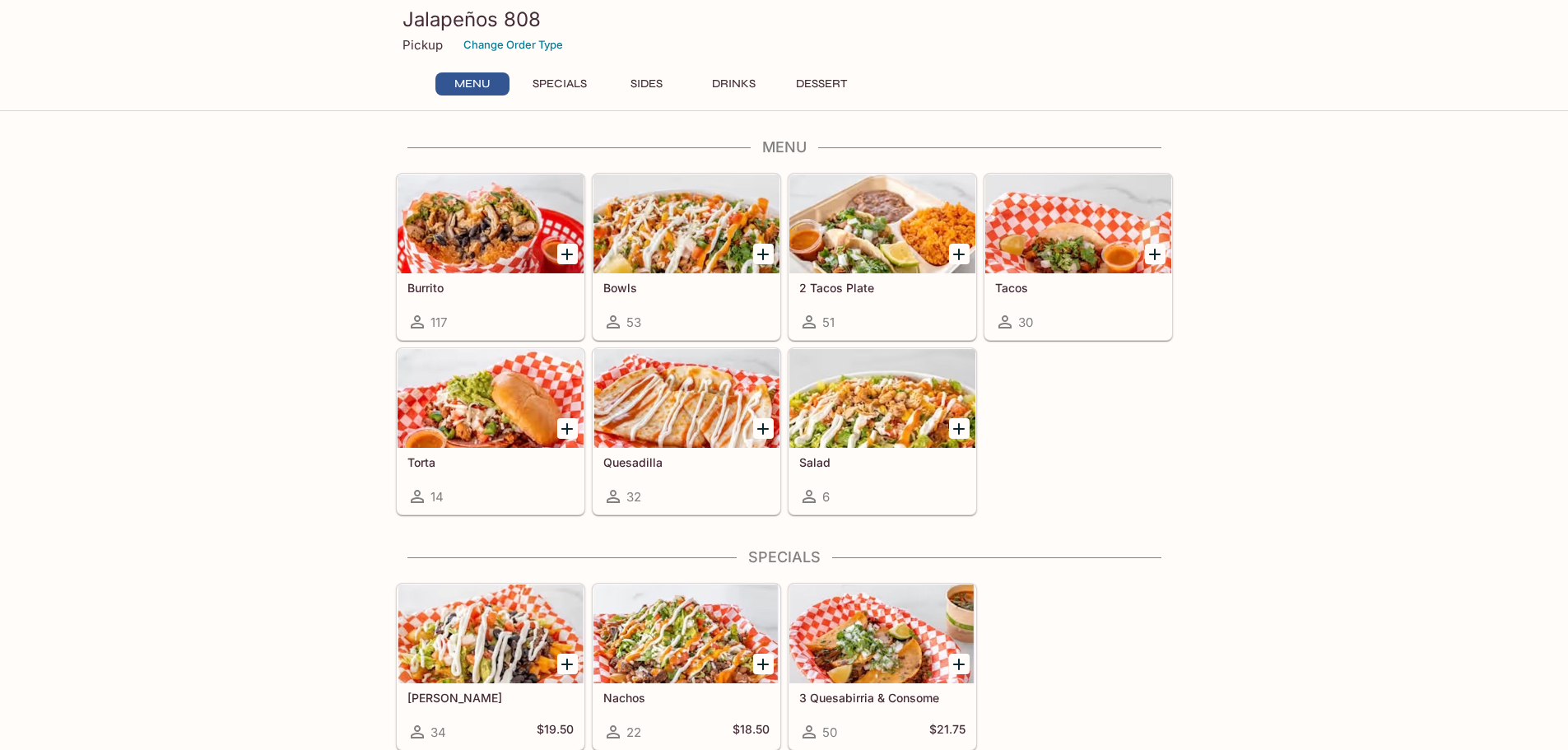
click at [955, 258] on icon "Add 2 Tacos Plate" at bounding box center [959, 255] width 20 height 20
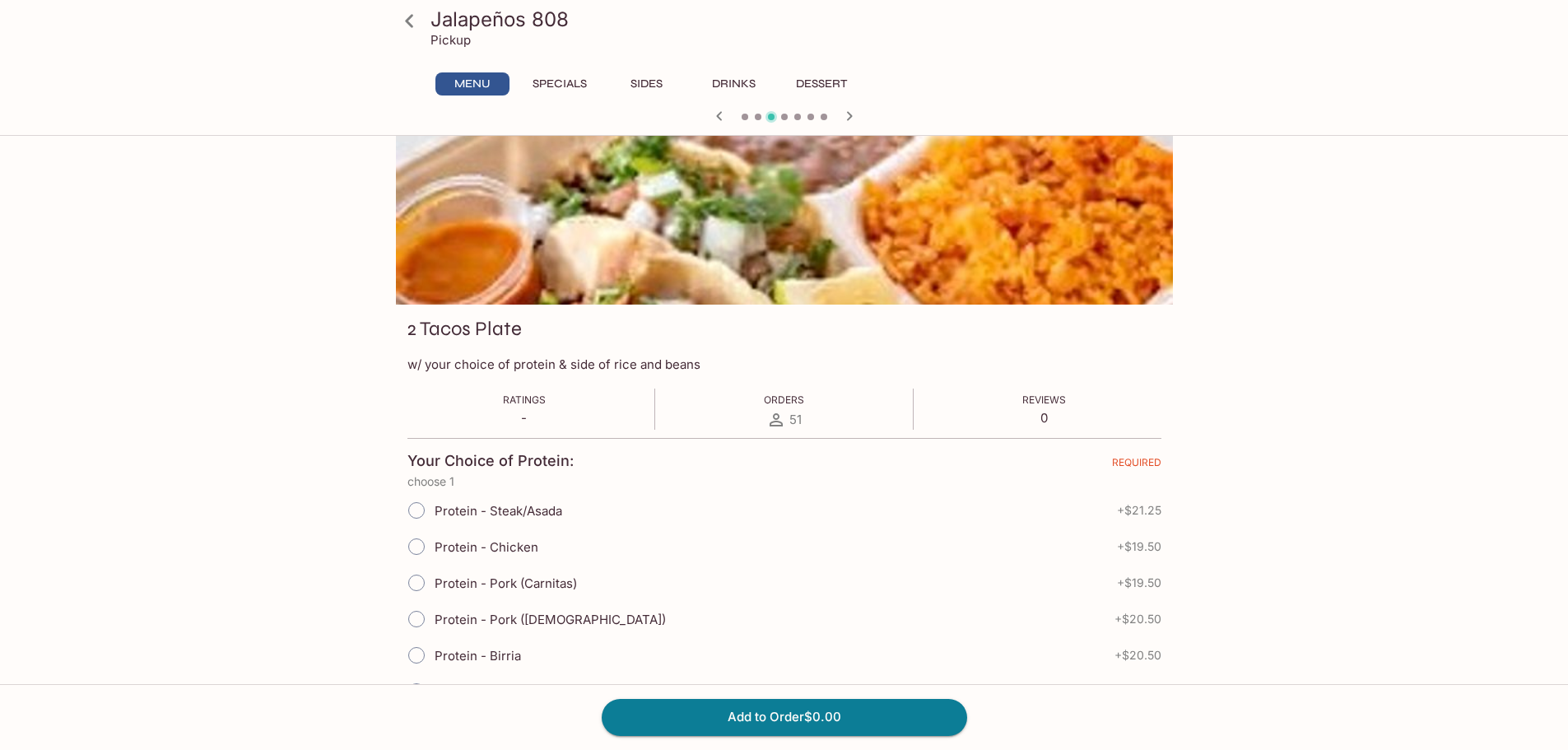
scroll to position [82, 0]
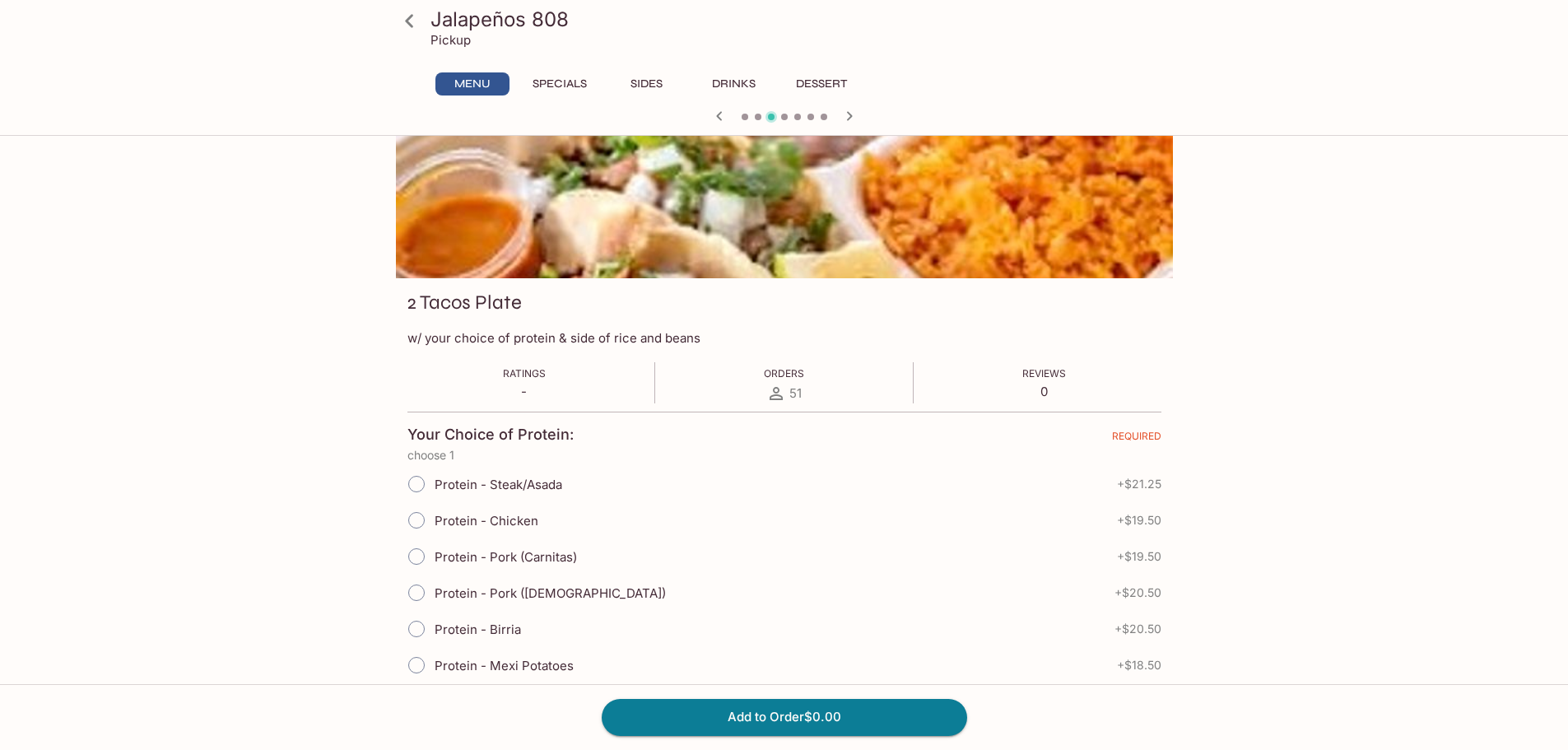
click at [464, 562] on span "Protein - Pork (Carnitas)" at bounding box center [505, 557] width 142 height 16
click at [434, 562] on input "Protein - Pork (Carnitas)" at bounding box center [417, 557] width 35 height 35
radio input "true"
click at [809, 723] on button "Add to Order $19.50" at bounding box center [784, 718] width 365 height 37
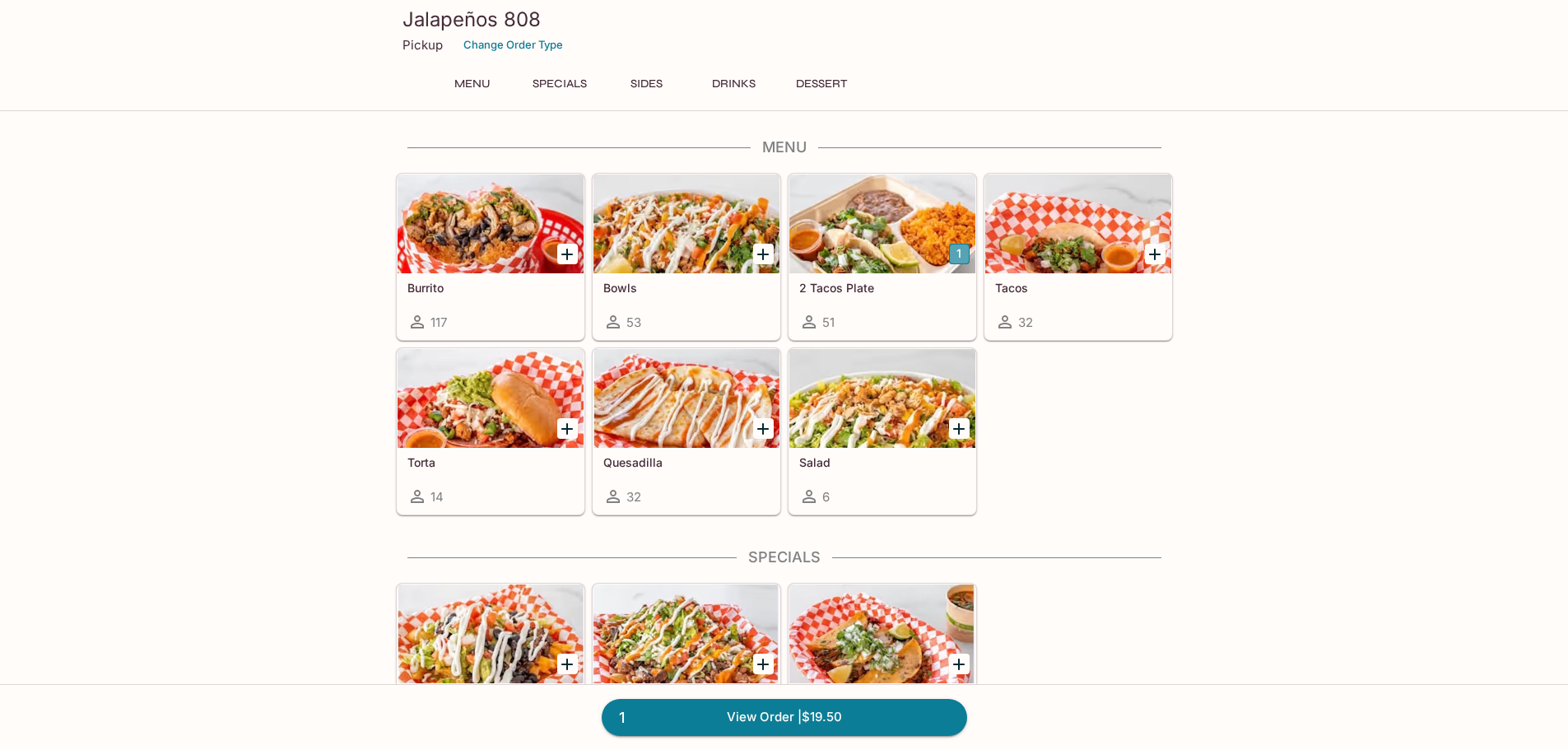
click at [960, 256] on button "1" at bounding box center [959, 254] width 21 height 21
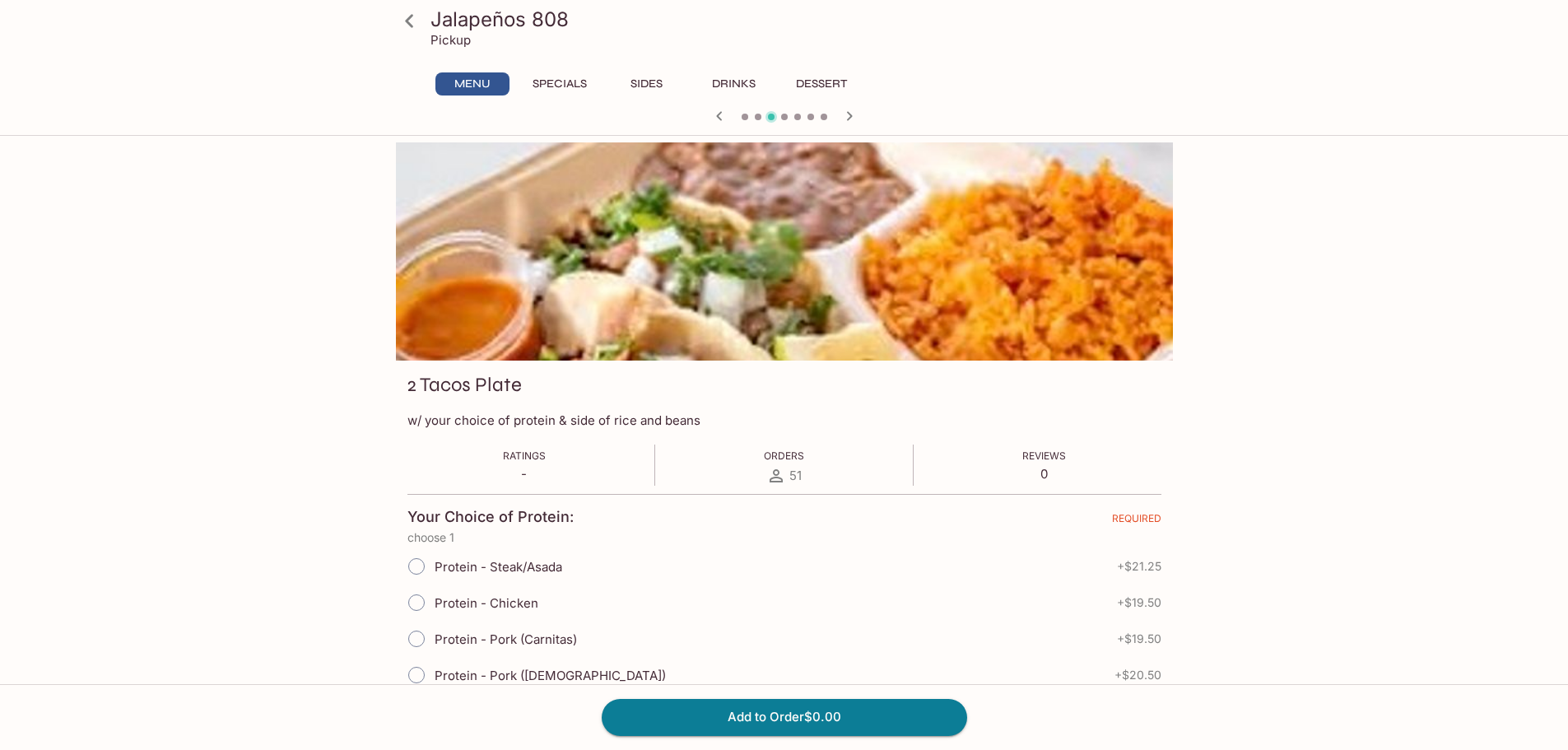
click at [488, 639] on span "Protein - Pork (Carnitas)" at bounding box center [505, 639] width 142 height 16
click at [434, 639] on input "Protein - Pork (Carnitas)" at bounding box center [417, 639] width 35 height 35
radio input "true"
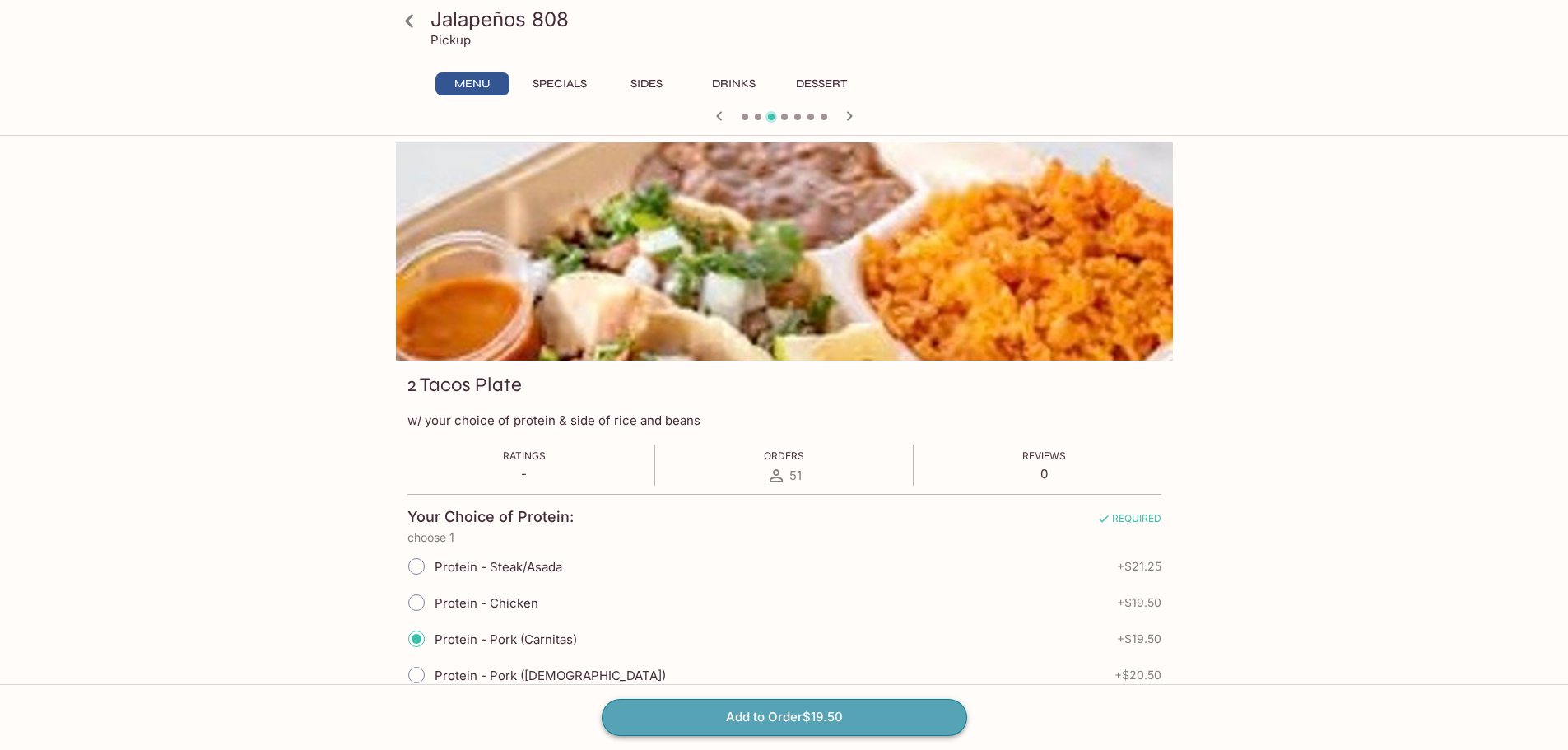
click at [742, 717] on button "Add to Order $19.50" at bounding box center [784, 718] width 365 height 37
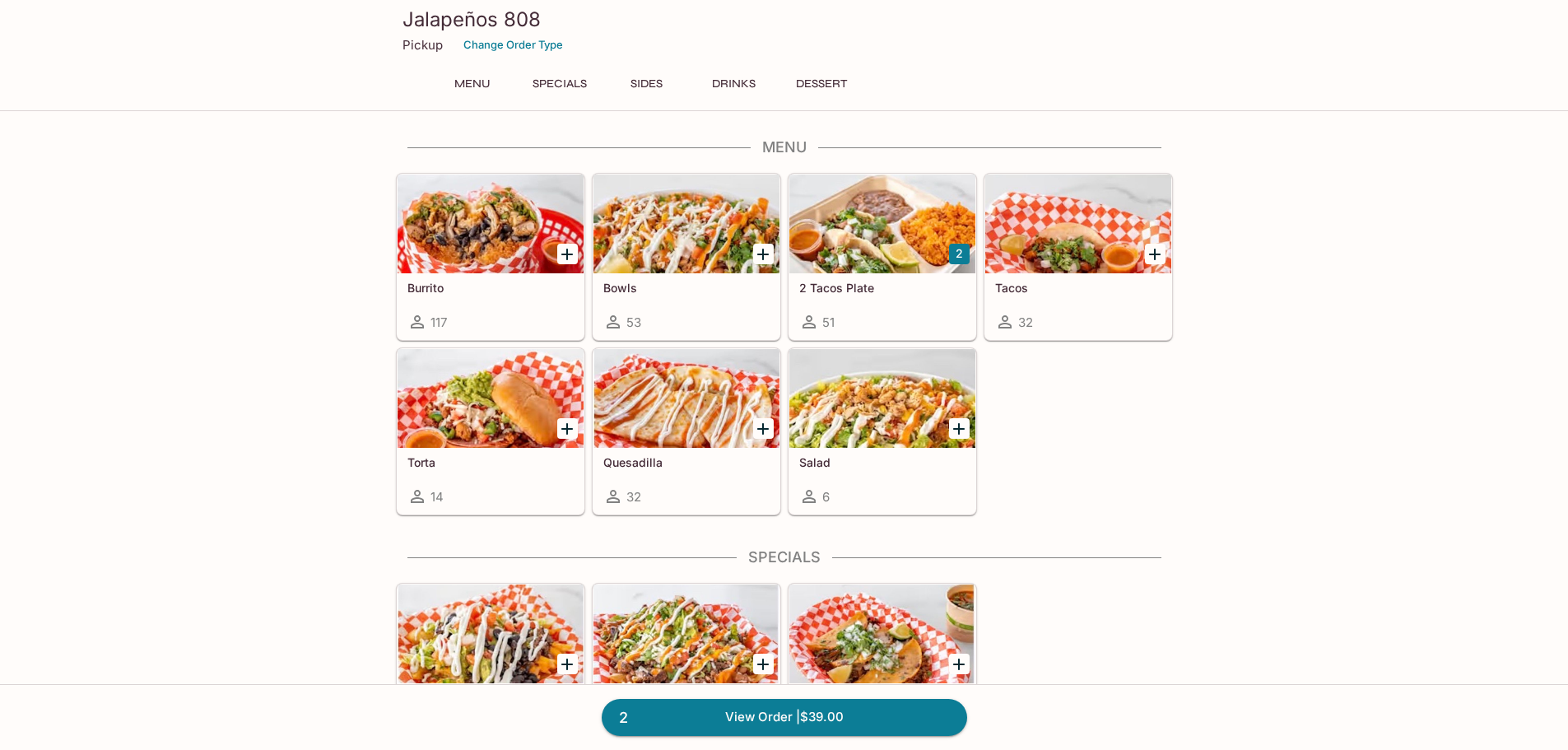
click at [955, 250] on button "2" at bounding box center [959, 254] width 21 height 21
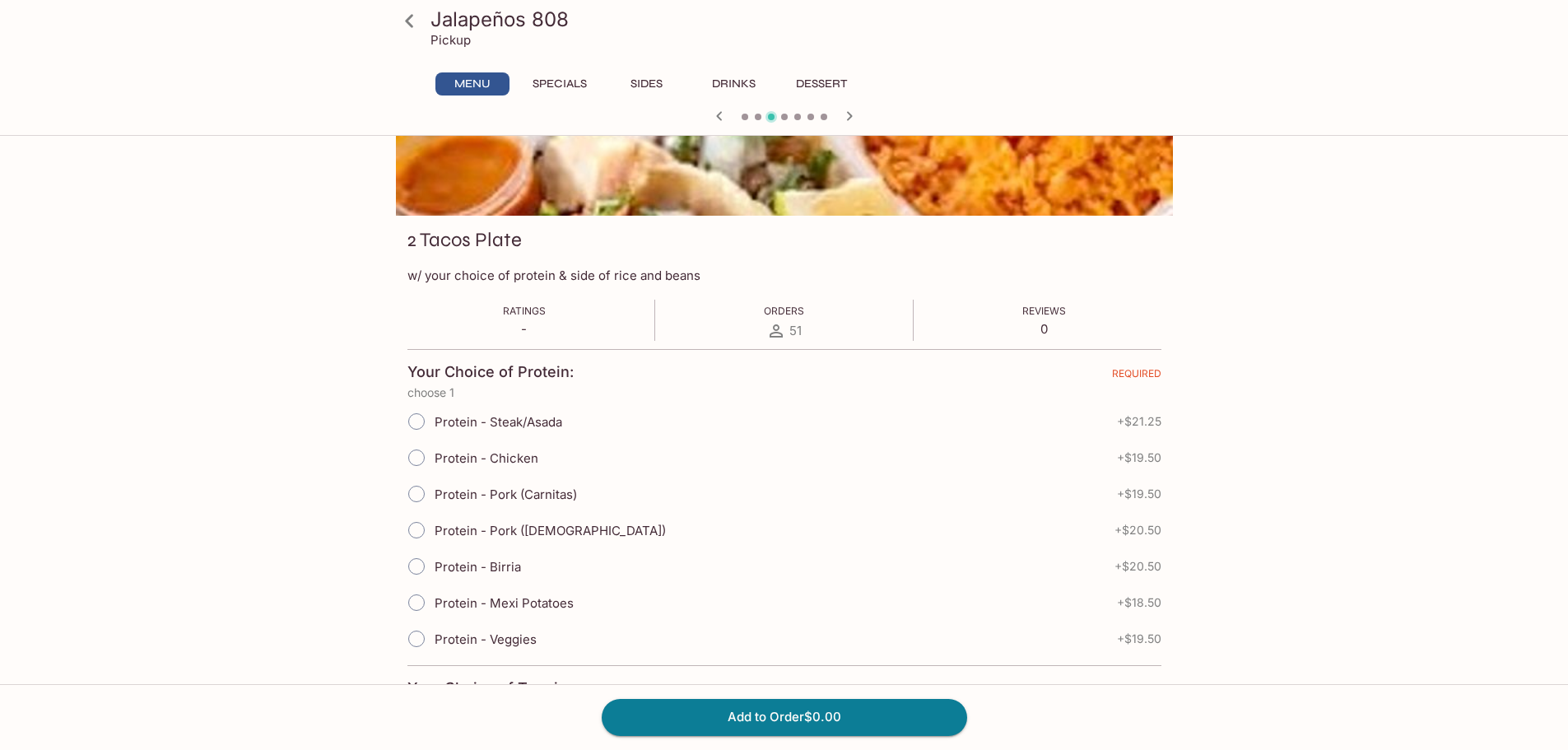
scroll to position [165, 0]
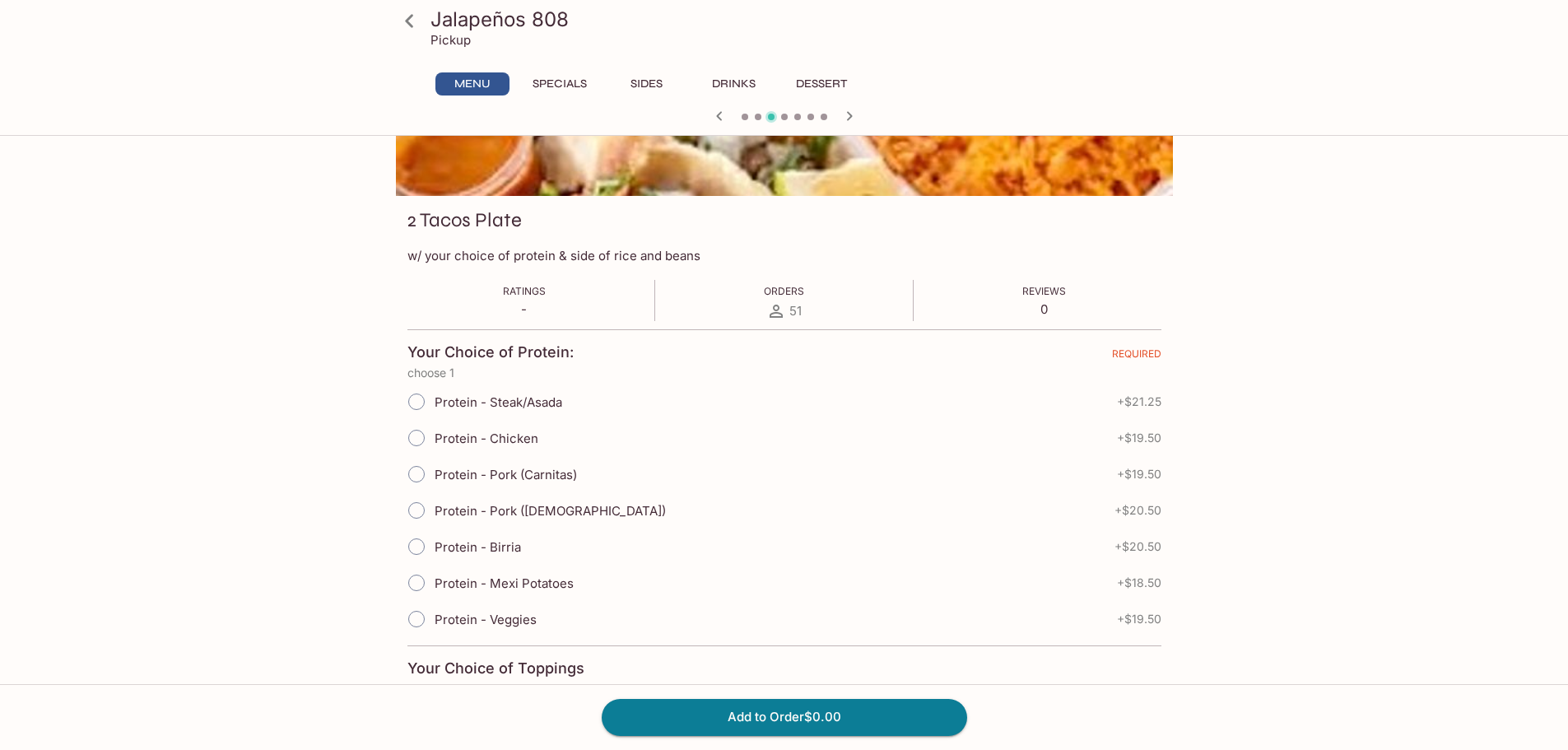
click at [552, 509] on span "Protein - Pork ([DEMOGRAPHIC_DATA])" at bounding box center [550, 510] width 231 height 16
click at [434, 509] on input "Protein - Pork ([DEMOGRAPHIC_DATA])" at bounding box center [417, 510] width 35 height 35
radio input "true"
click at [552, 509] on span "Protein - Pork ([DEMOGRAPHIC_DATA])" at bounding box center [550, 510] width 231 height 16
click at [434, 509] on input "Protein - Pork ([DEMOGRAPHIC_DATA])" at bounding box center [417, 510] width 35 height 35
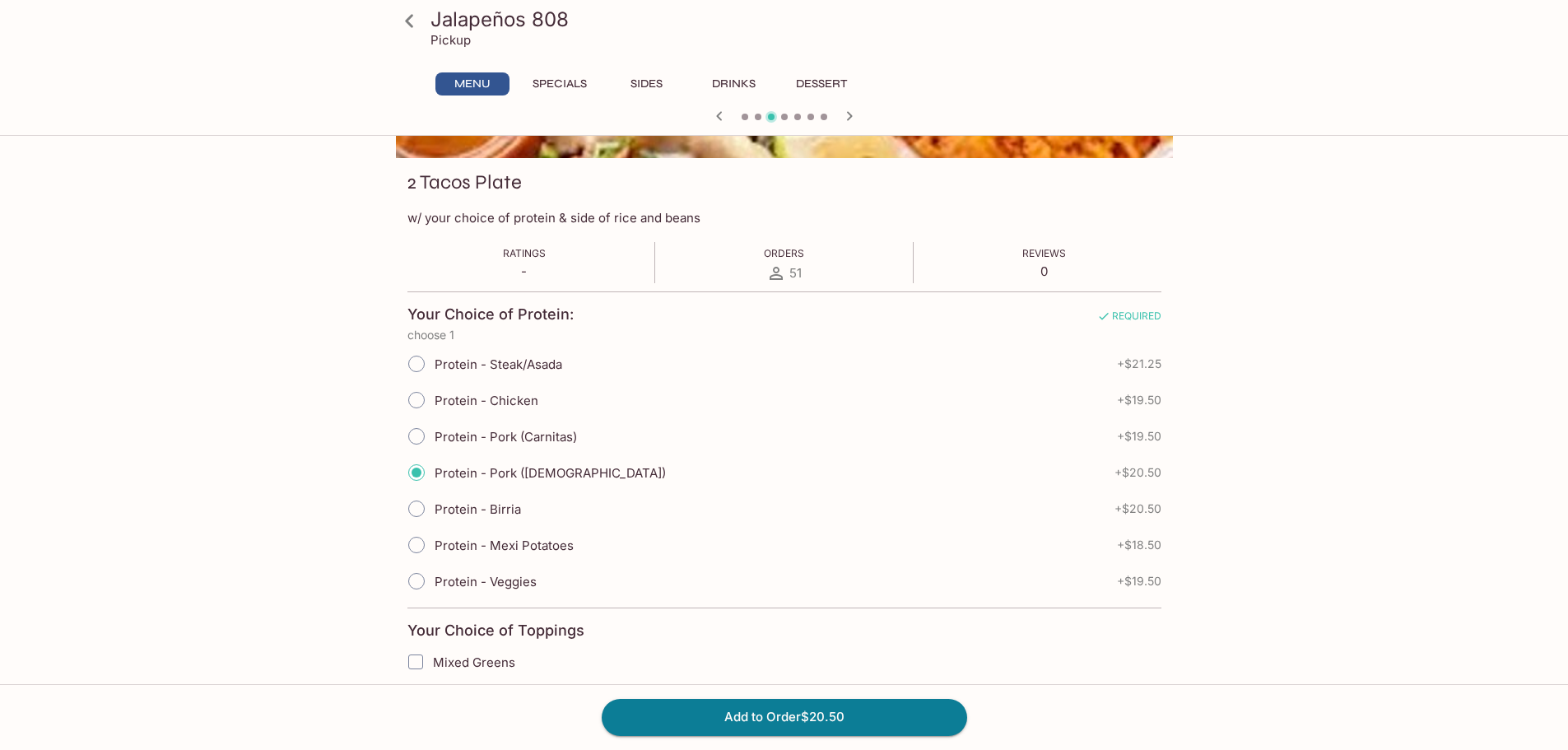
scroll to position [247, 0]
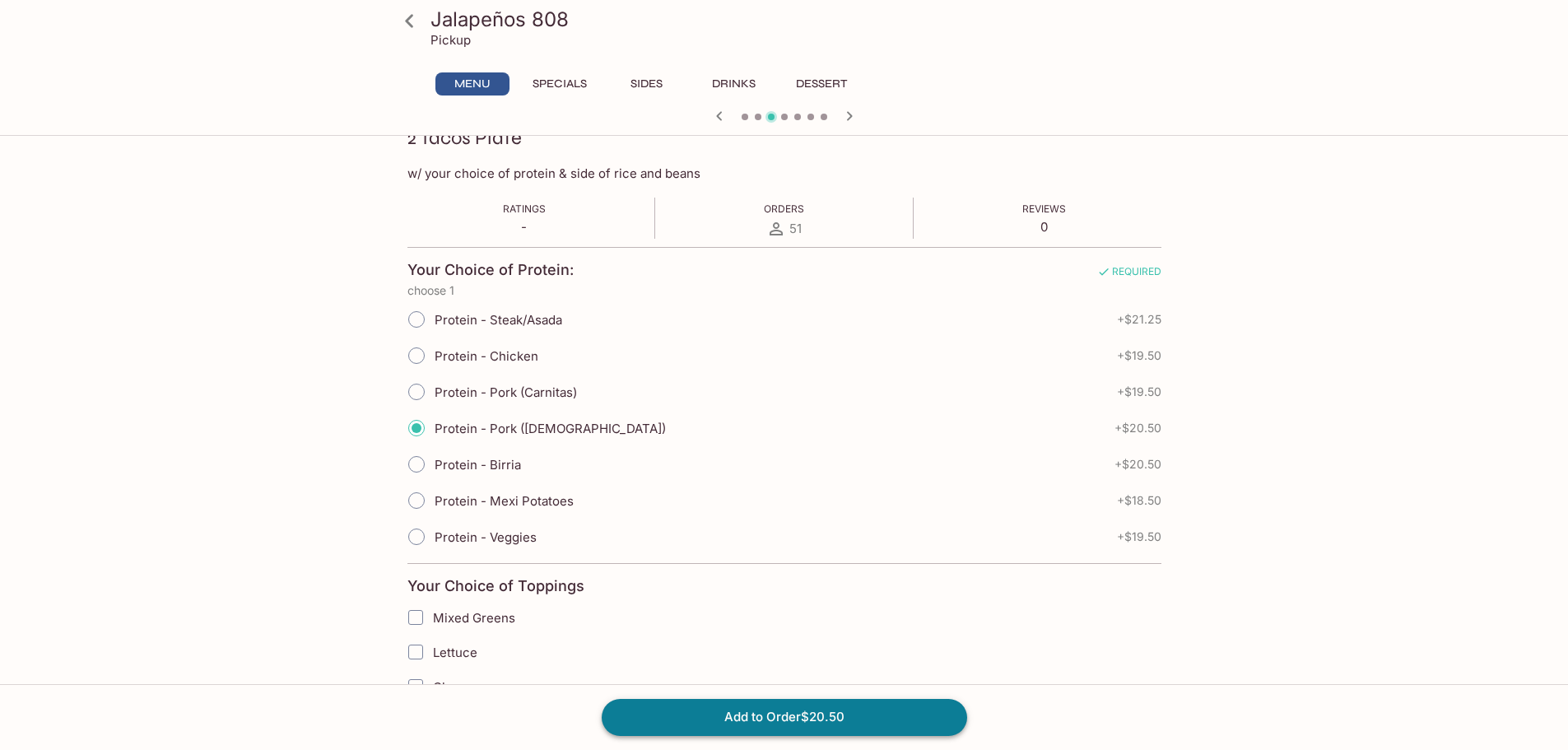
click at [774, 713] on button "Add to Order $20.50" at bounding box center [784, 718] width 365 height 37
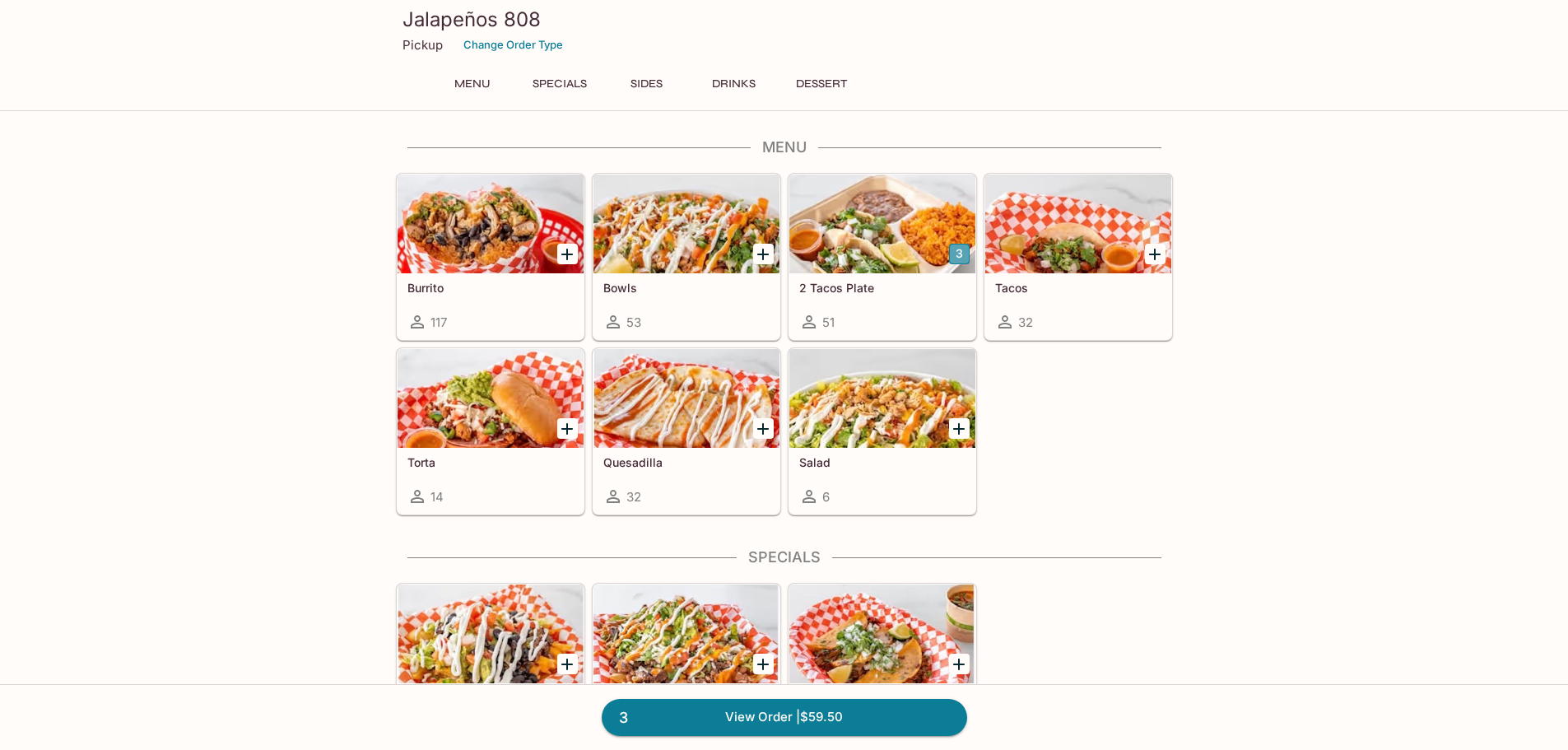
click at [950, 252] on button "3" at bounding box center [959, 254] width 21 height 21
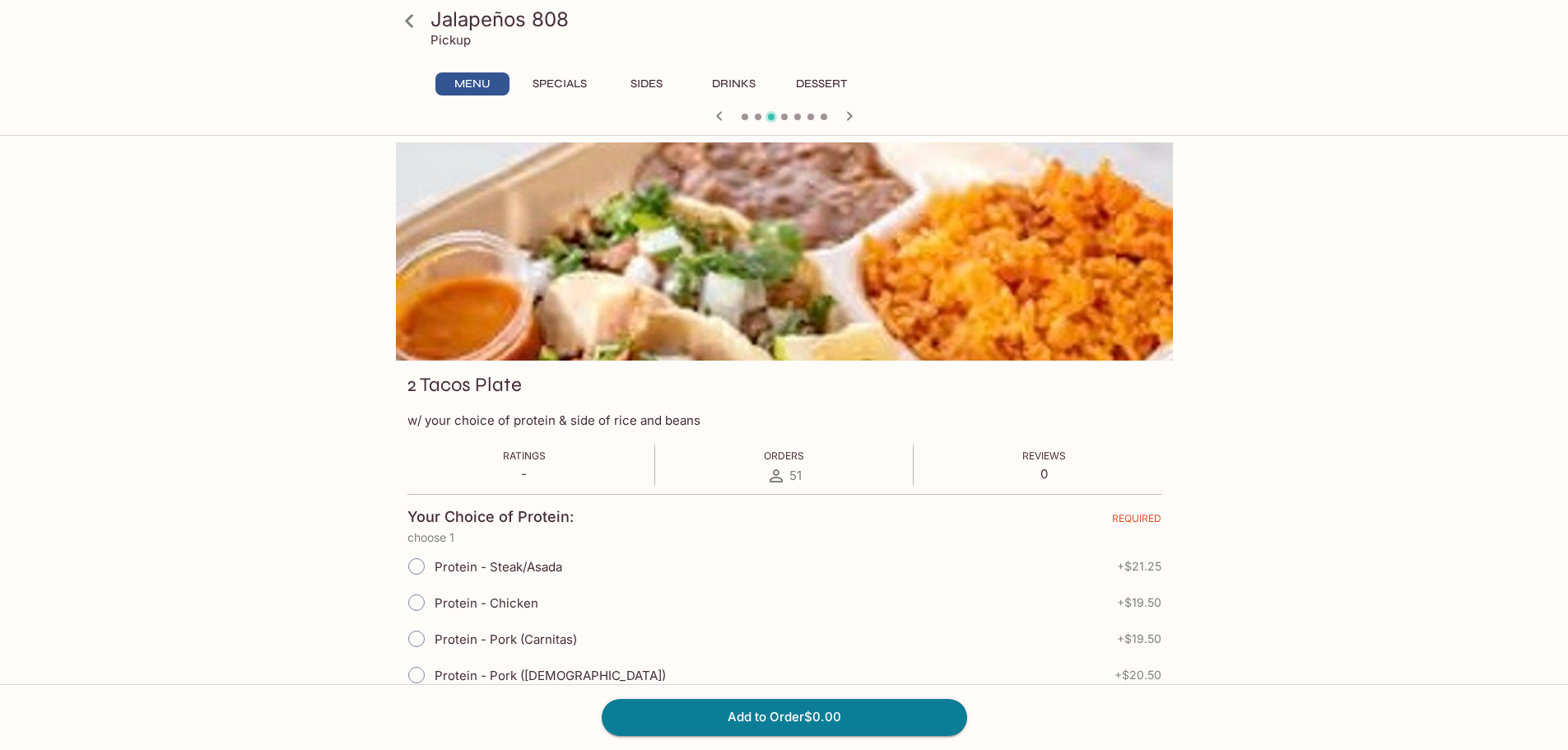
scroll to position [82, 0]
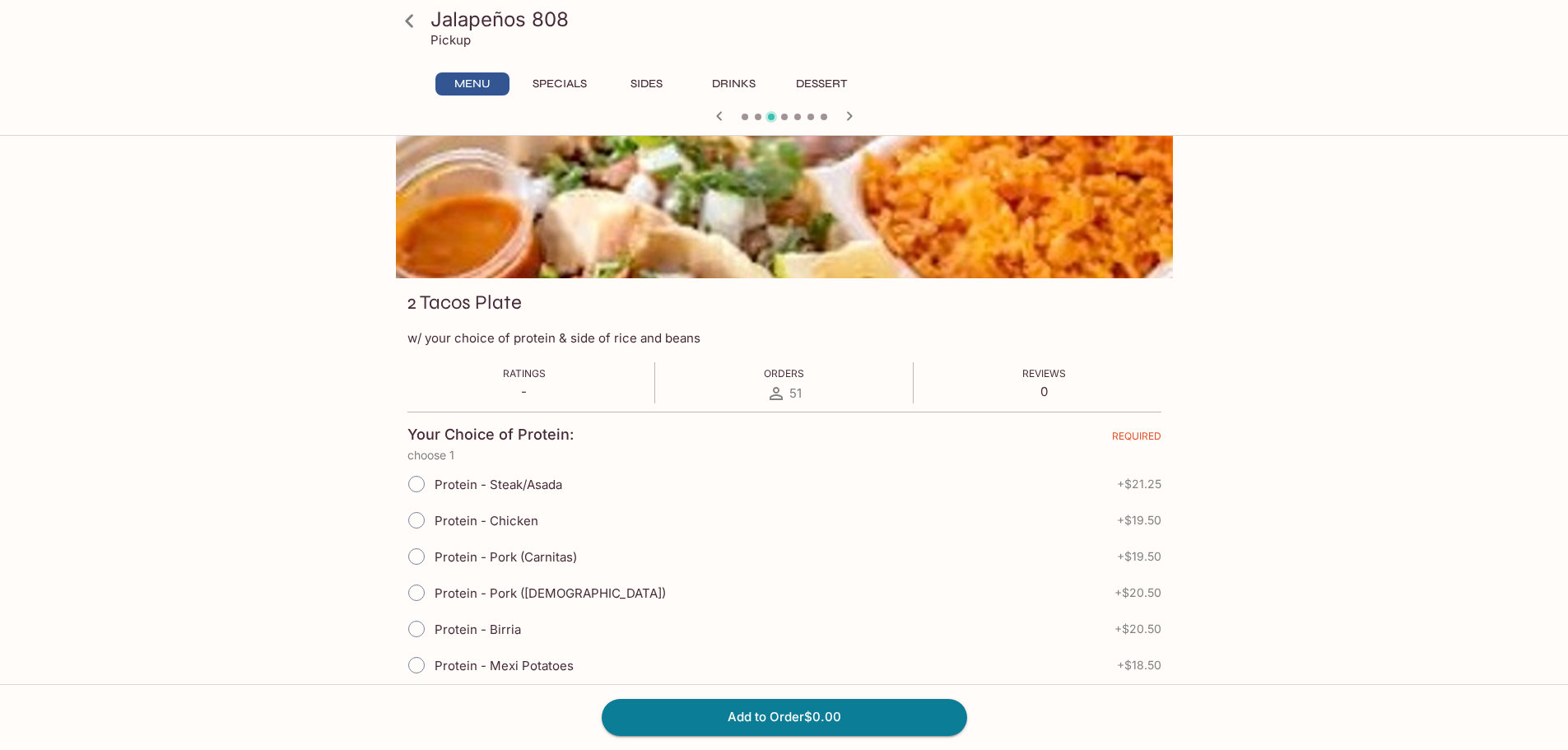
click at [449, 603] on label "Protein - Pork ([DEMOGRAPHIC_DATA])" at bounding box center [532, 593] width 267 height 37
click at [434, 603] on input "Protein - Pork ([DEMOGRAPHIC_DATA])" at bounding box center [417, 593] width 35 height 35
radio input "true"
click at [682, 710] on button "Add to Order $20.50" at bounding box center [784, 718] width 365 height 37
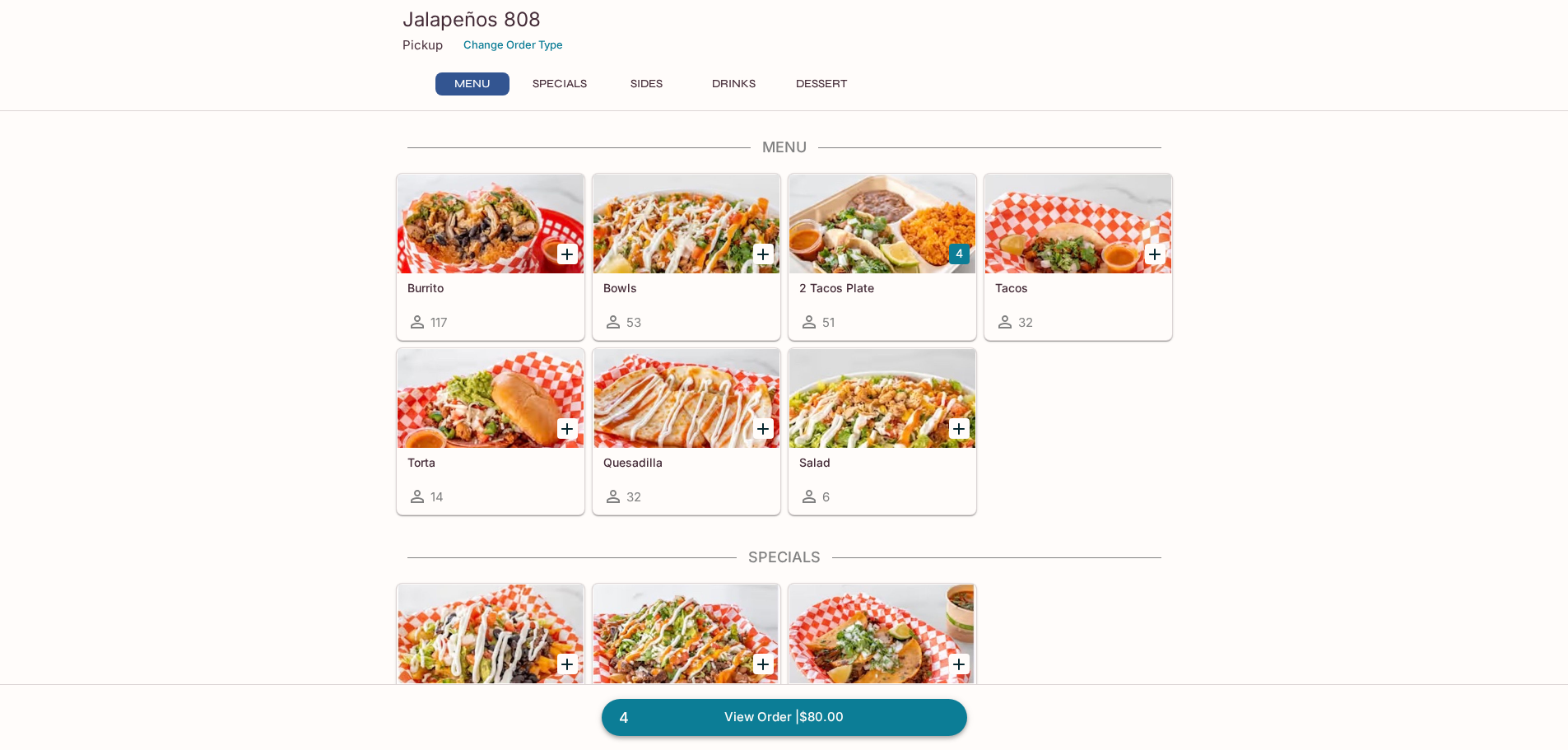
click at [876, 719] on link "4 View Order | $80.00" at bounding box center [784, 718] width 365 height 37
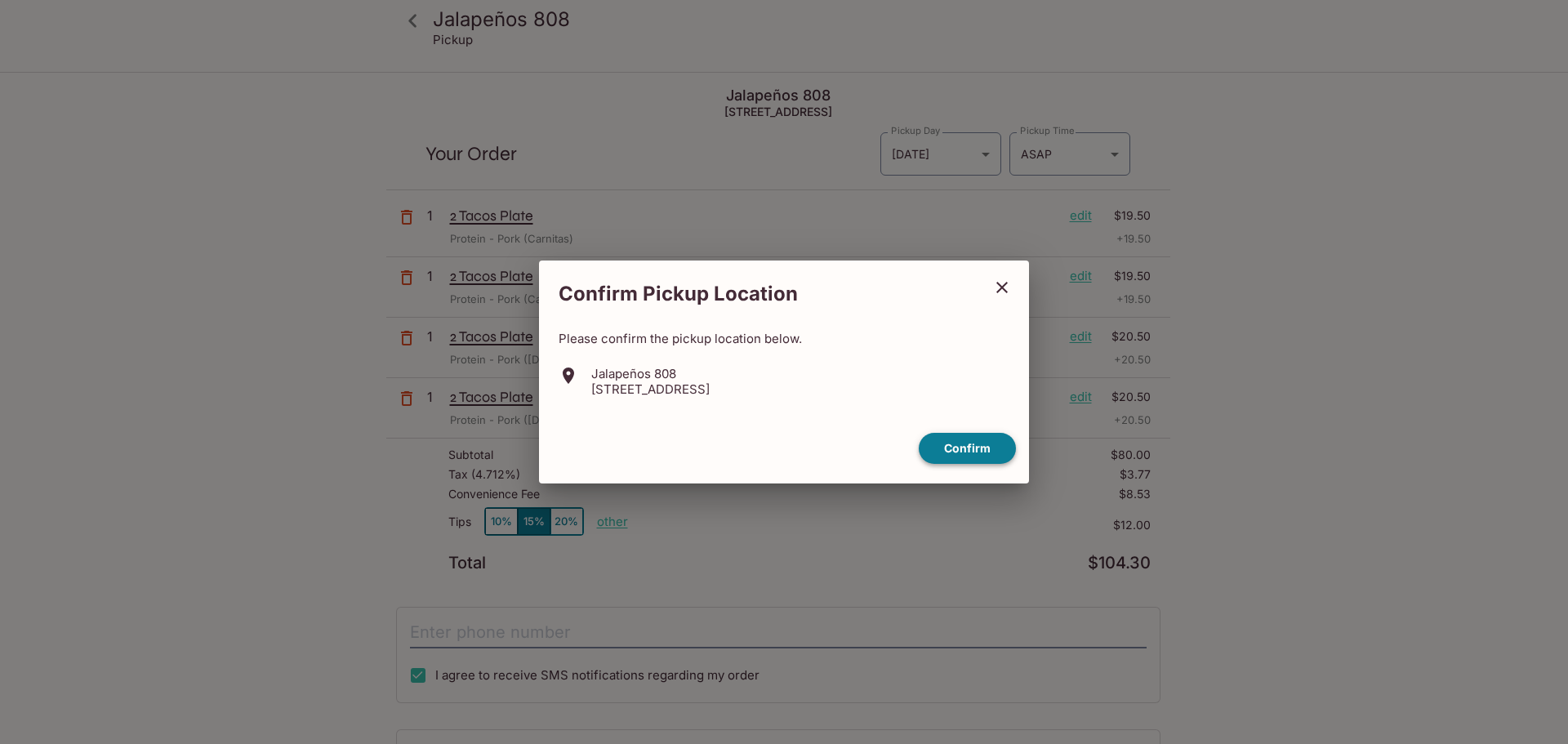
click at [945, 448] on button "Confirm" at bounding box center [968, 448] width 97 height 32
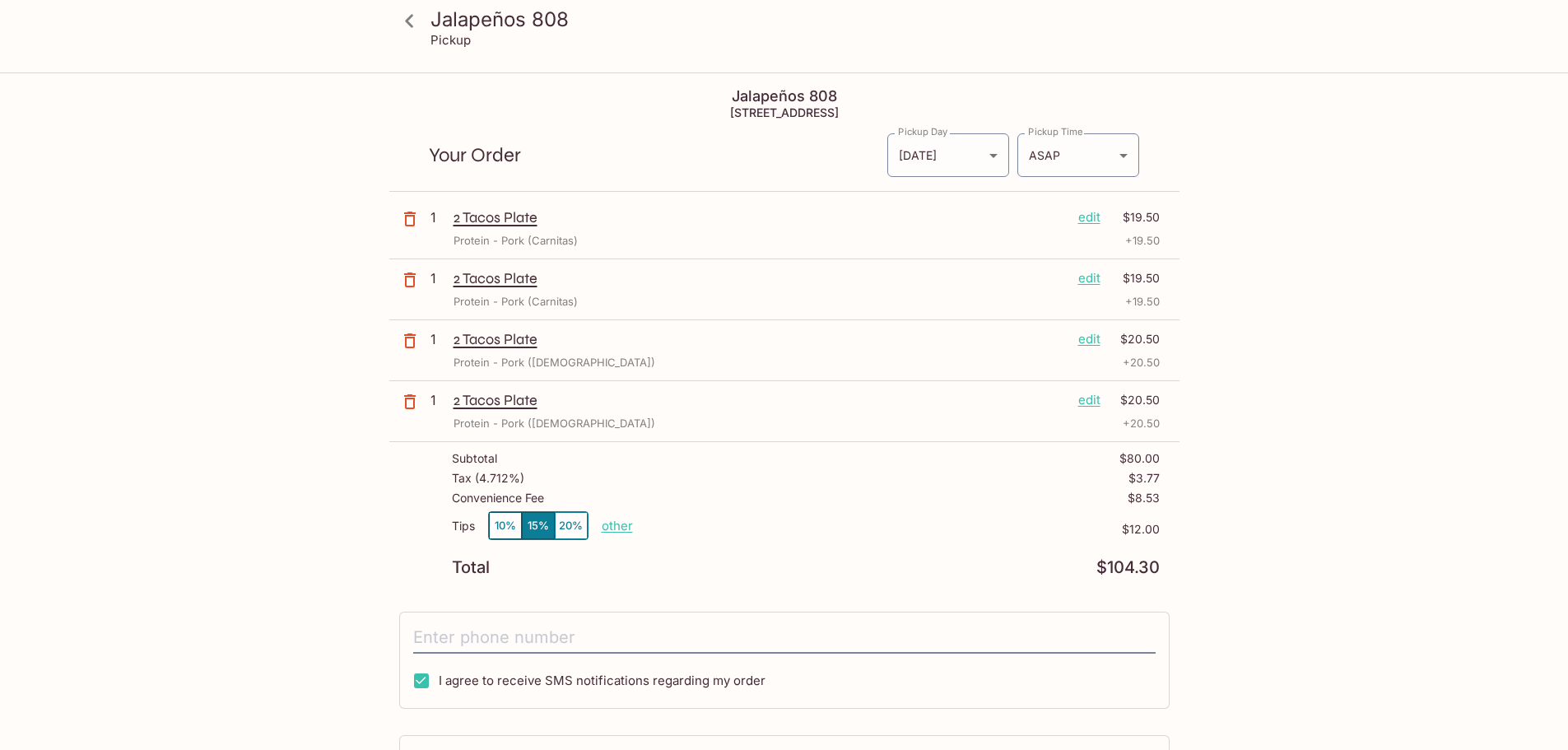
click at [504, 521] on button "10%" at bounding box center [505, 525] width 33 height 27
click at [558, 638] on input "tel" at bounding box center [784, 638] width 742 height 32
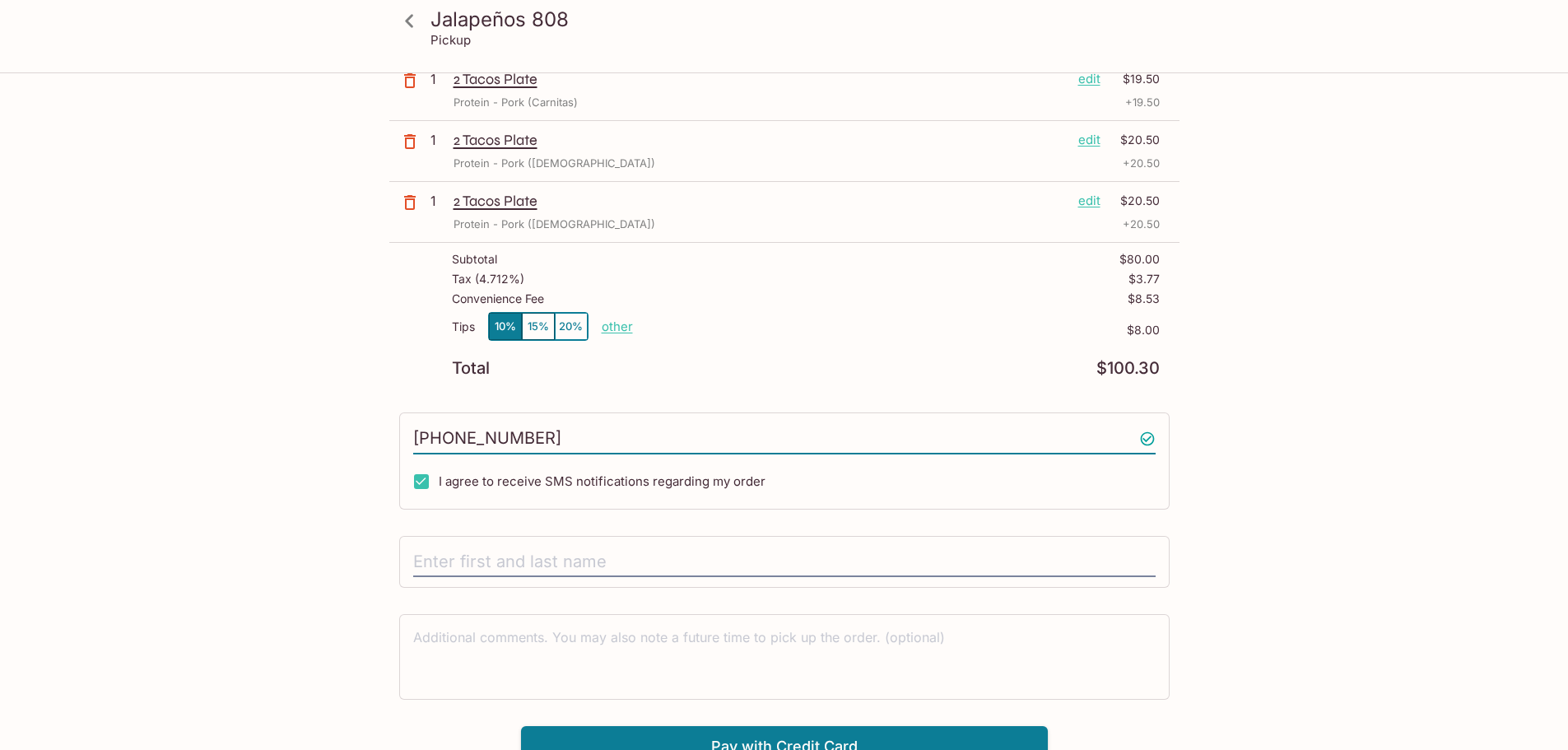
scroll to position [216, 0]
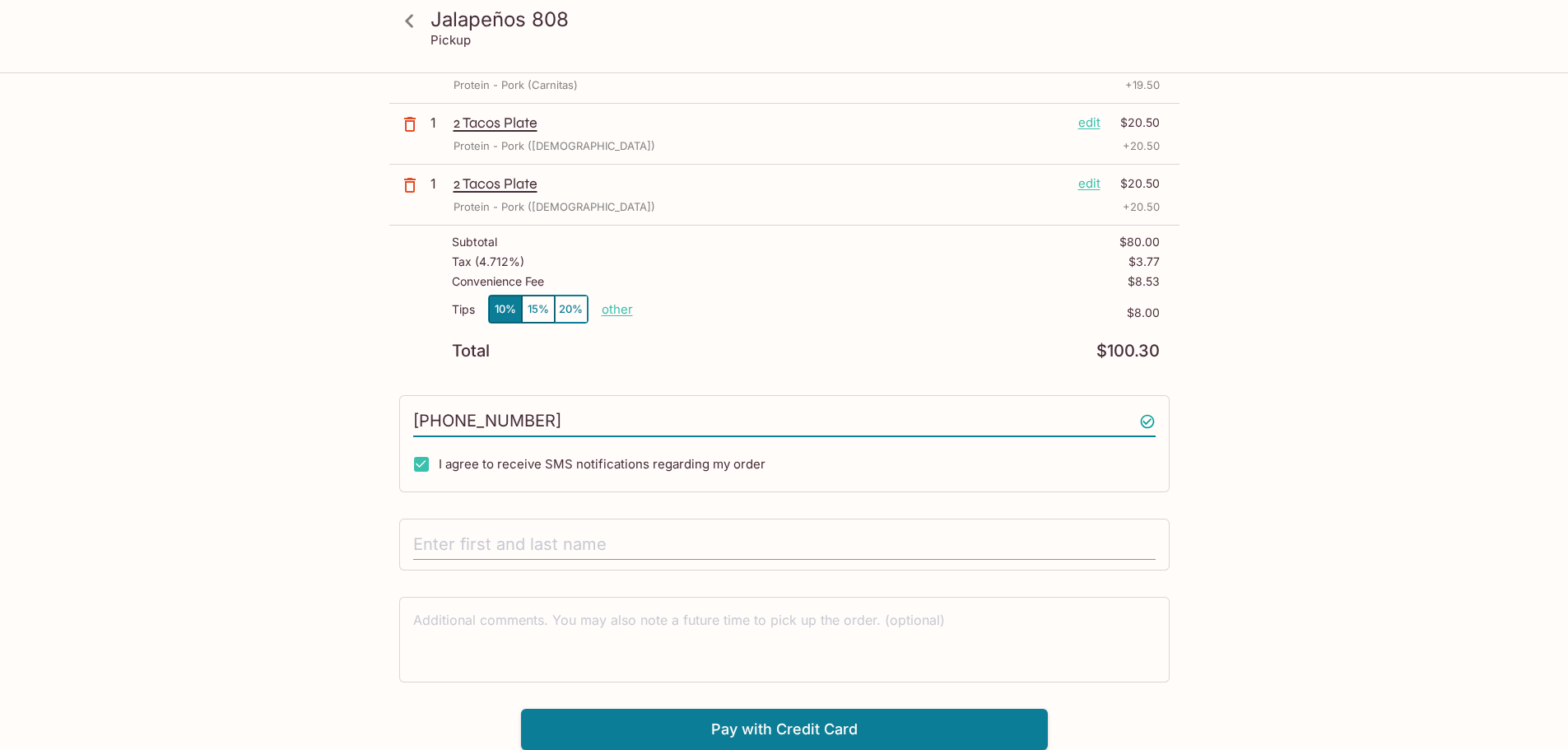
type input "[PHONE_NUMBER]"
click at [584, 557] on input "text" at bounding box center [784, 545] width 742 height 32
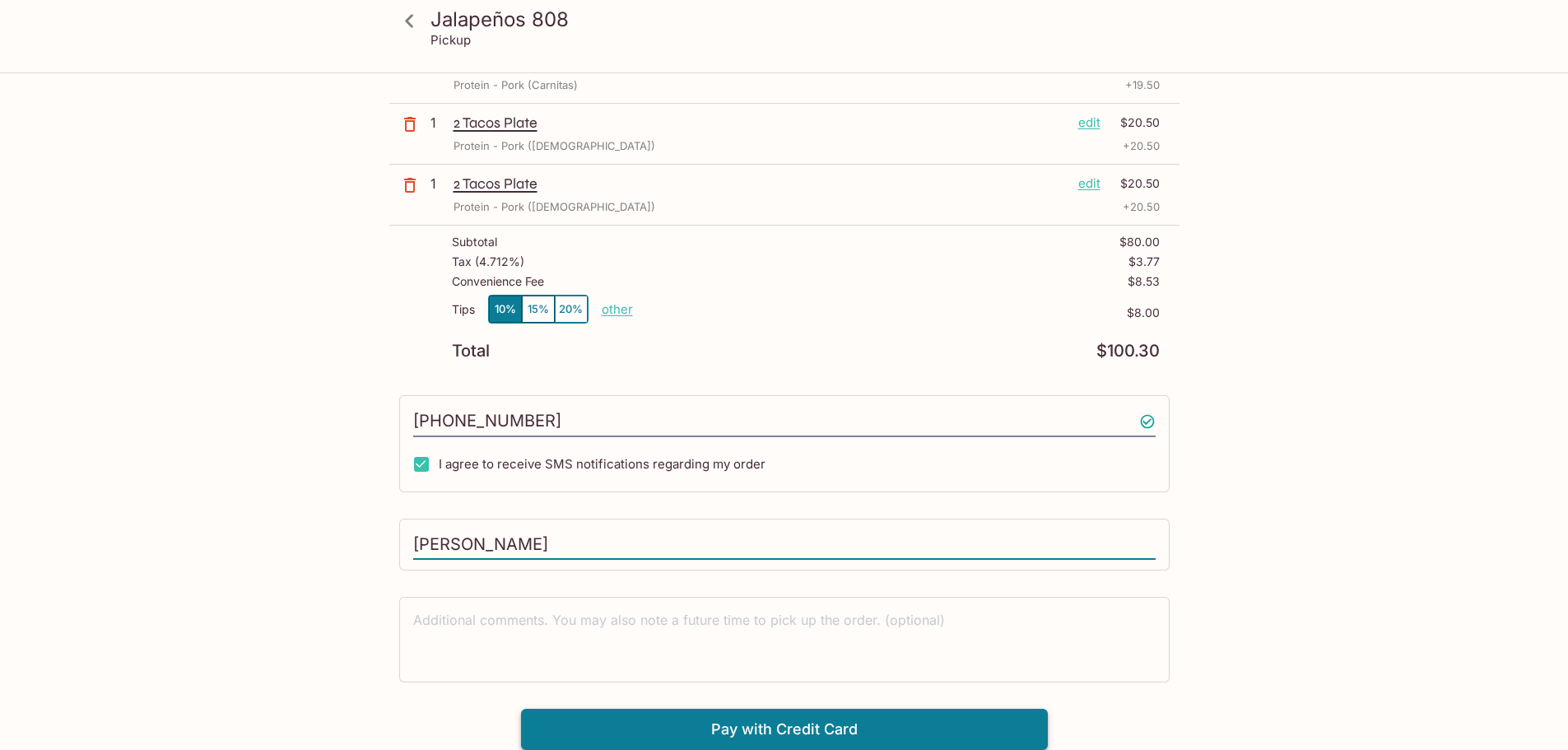
type input "[PERSON_NAME]"
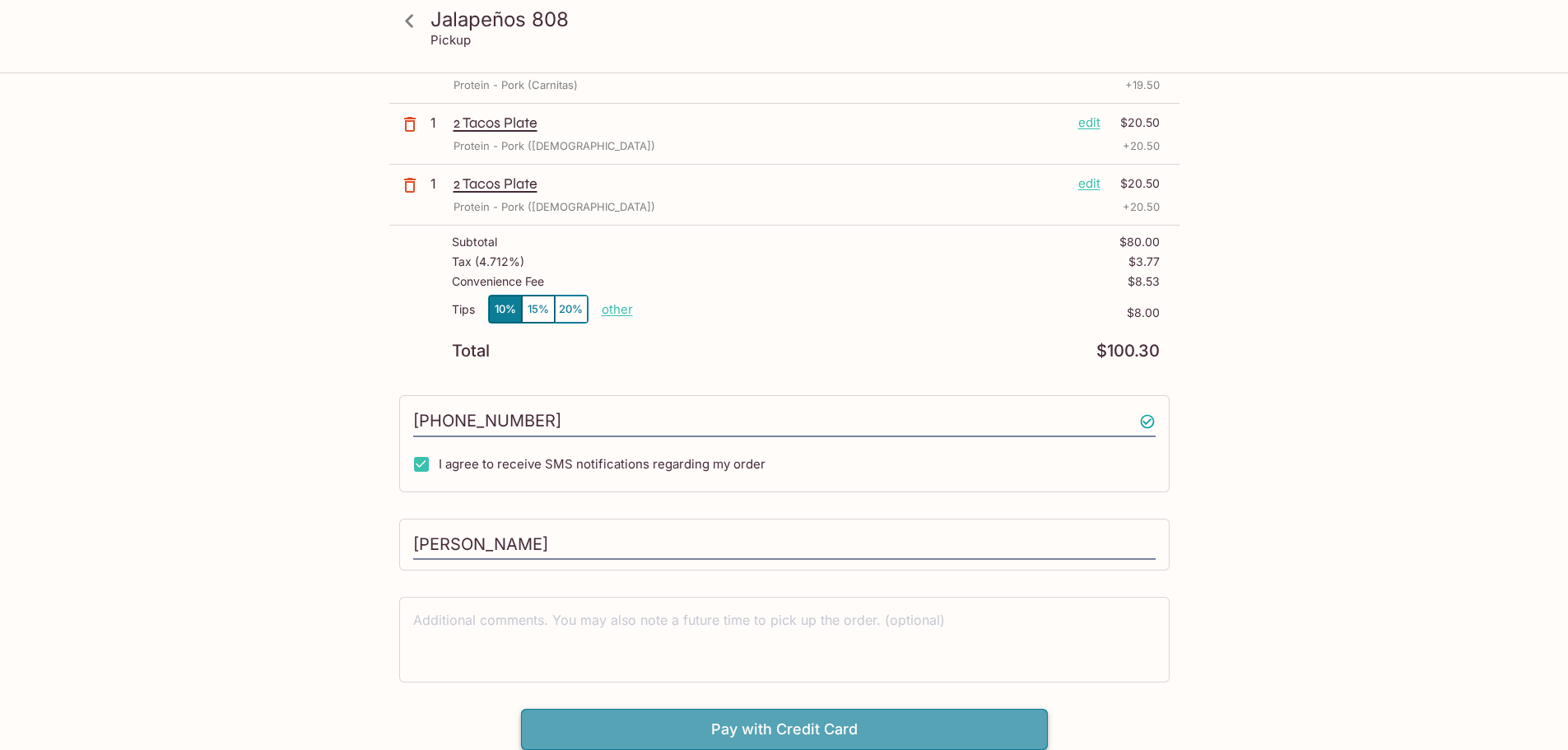
click at [697, 712] on button "Pay with Credit Card" at bounding box center [784, 728] width 527 height 41
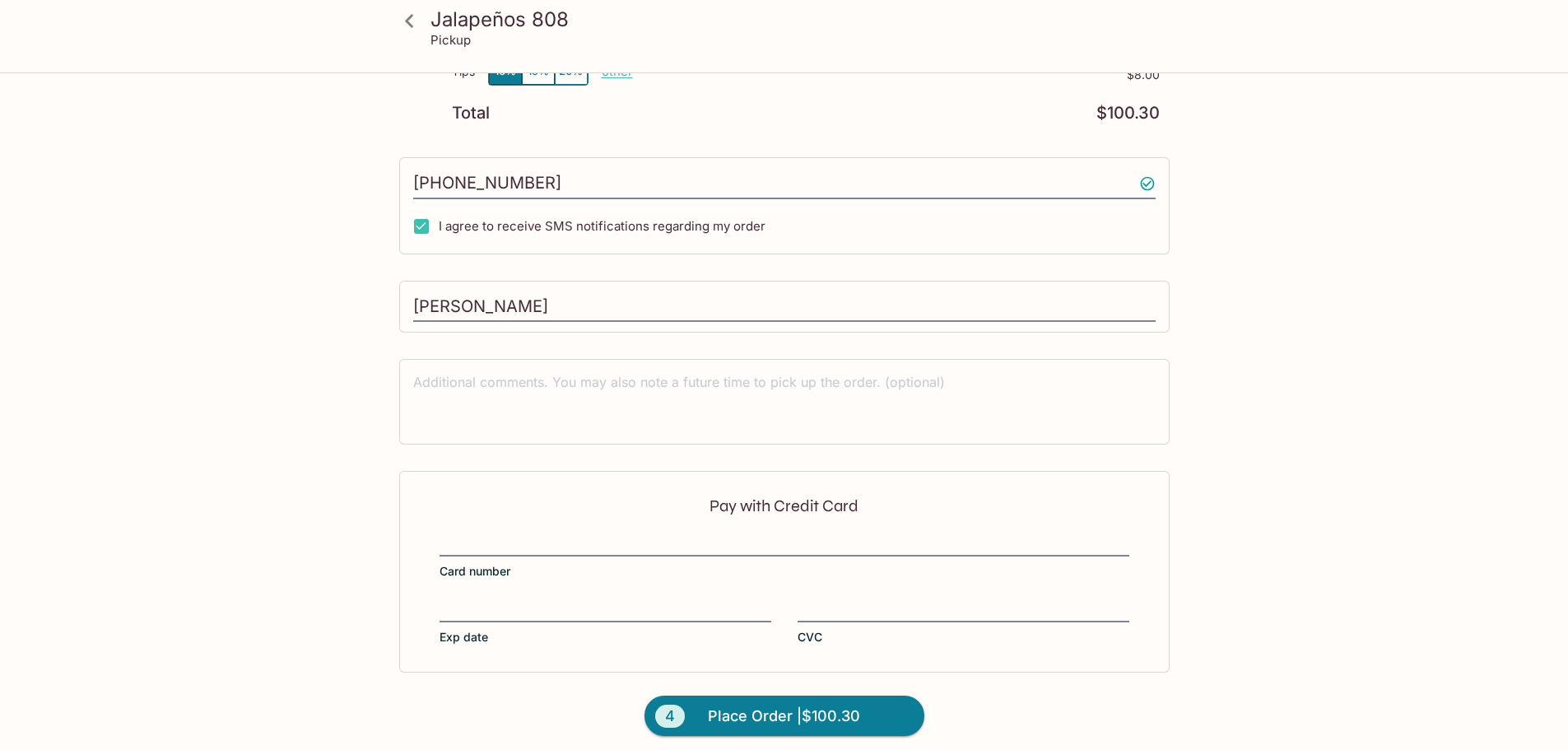
scroll to position [464, 0]
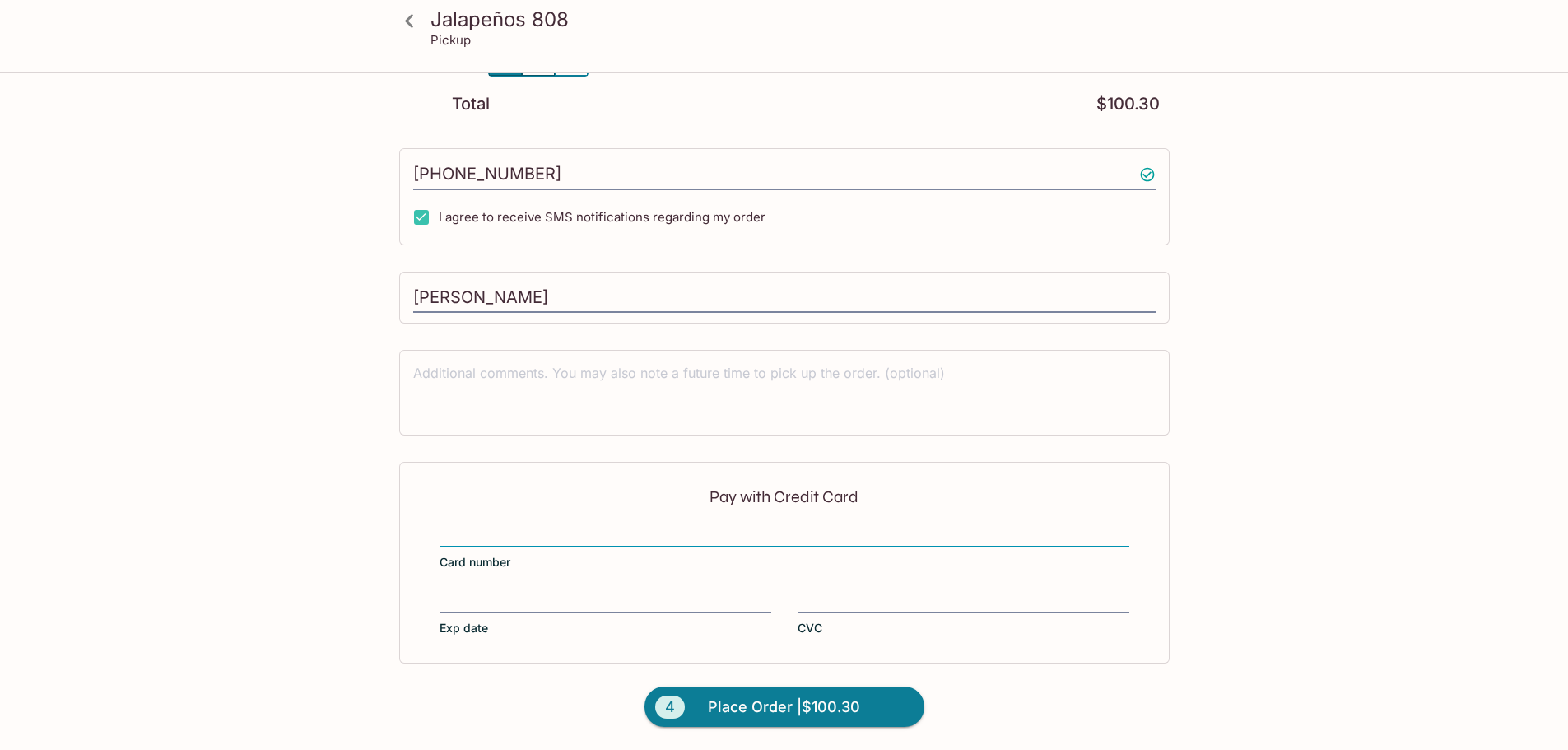
click at [0, 360] on com-1password-button at bounding box center [0, 360] width 0 height 0
click at [873, 697] on button "4 Place Order | $100.30" at bounding box center [784, 707] width 280 height 41
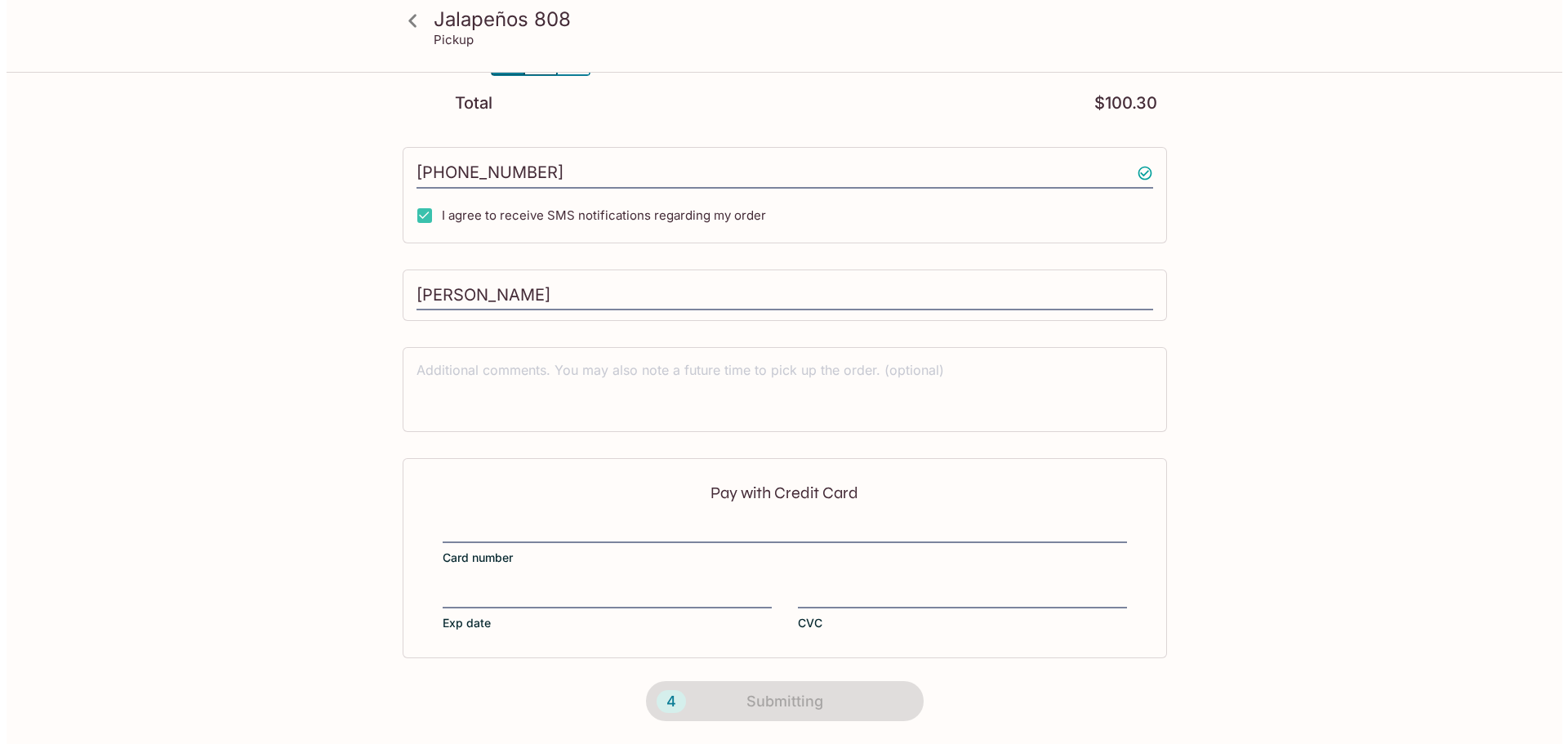
scroll to position [0, 0]
